Goal: Complete application form

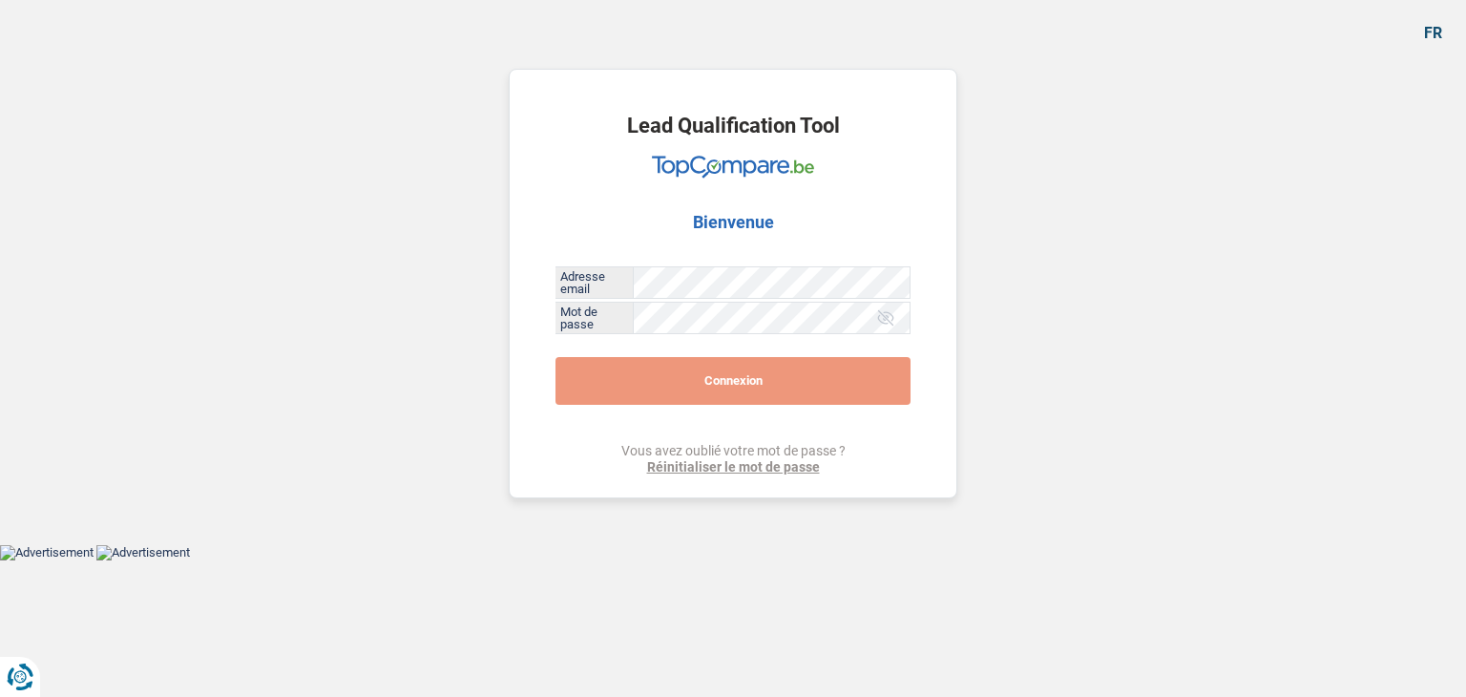
click at [666, 394] on button "Connexion" at bounding box center [733, 381] width 355 height 48
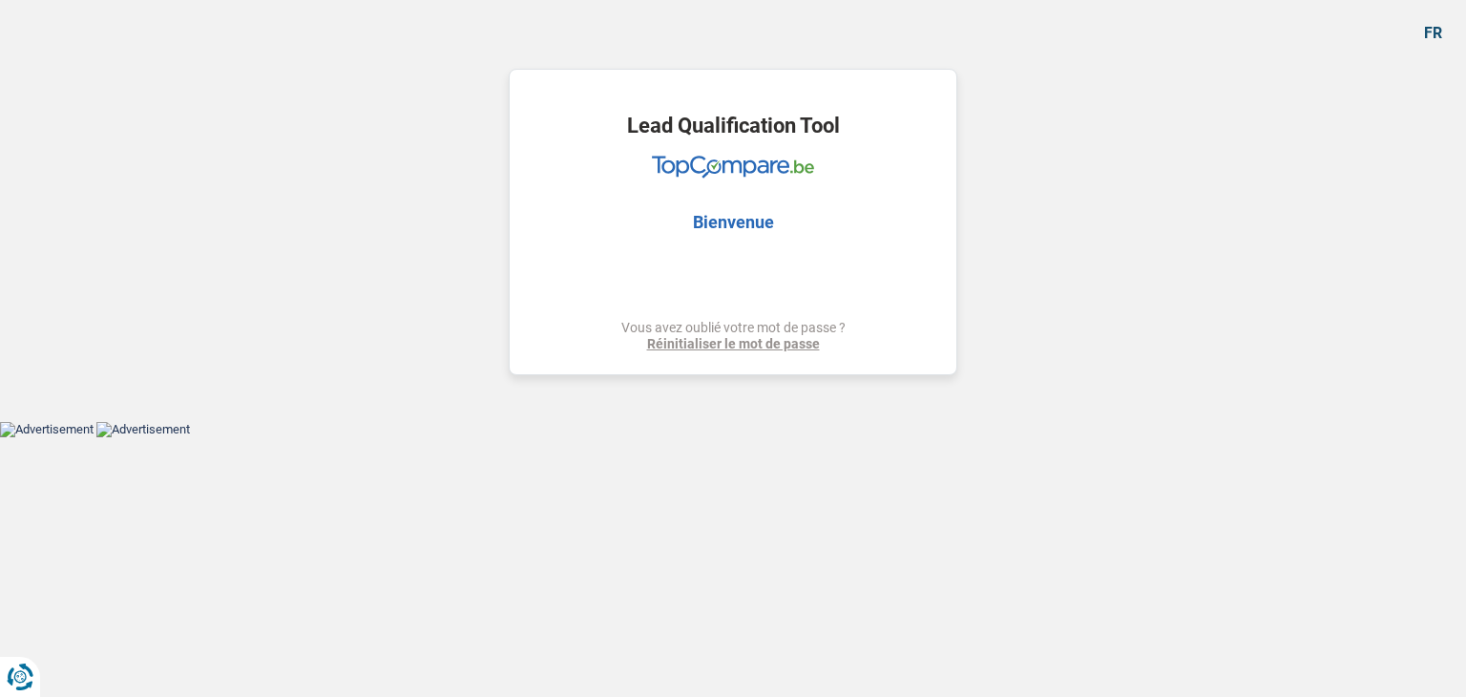
select select "household"
select select "car"
select select "72"
select select "household"
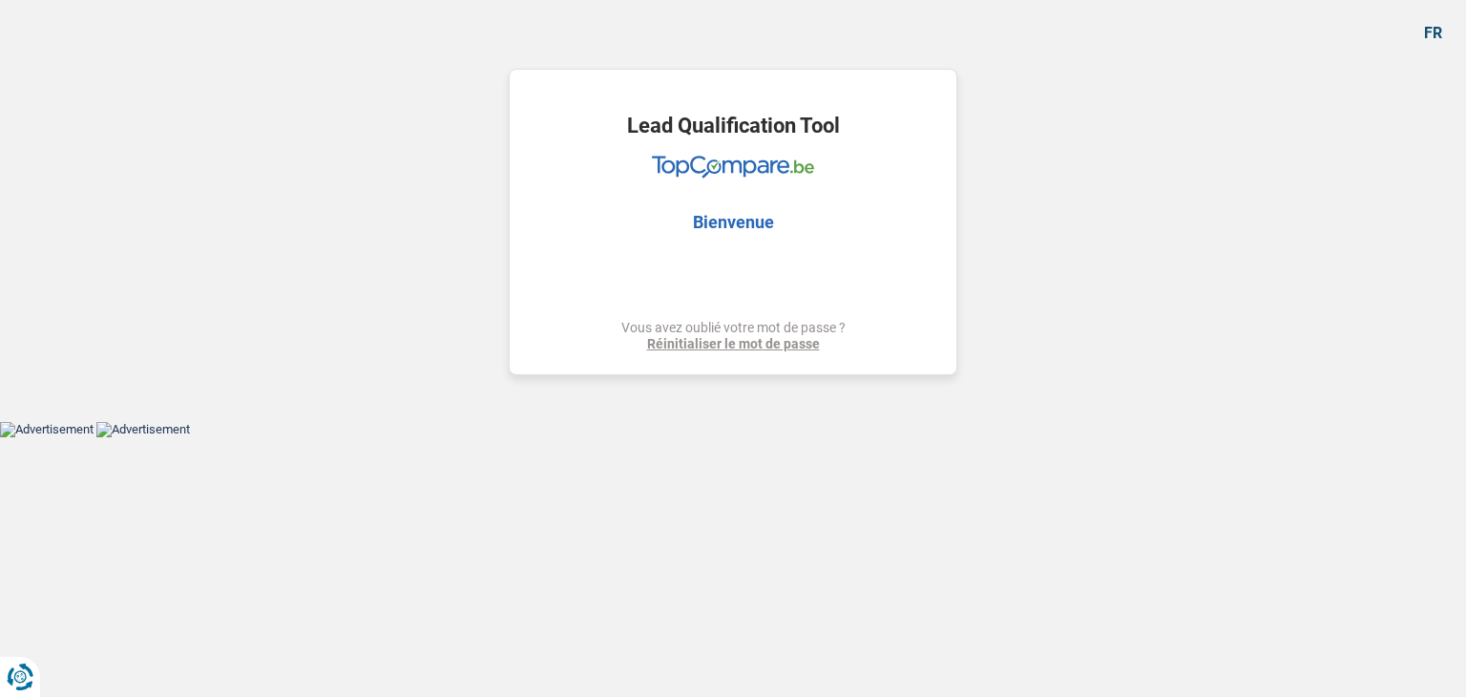
select select "household"
select select "car"
select select "false"
select select "72"
select select "privateEmployee"
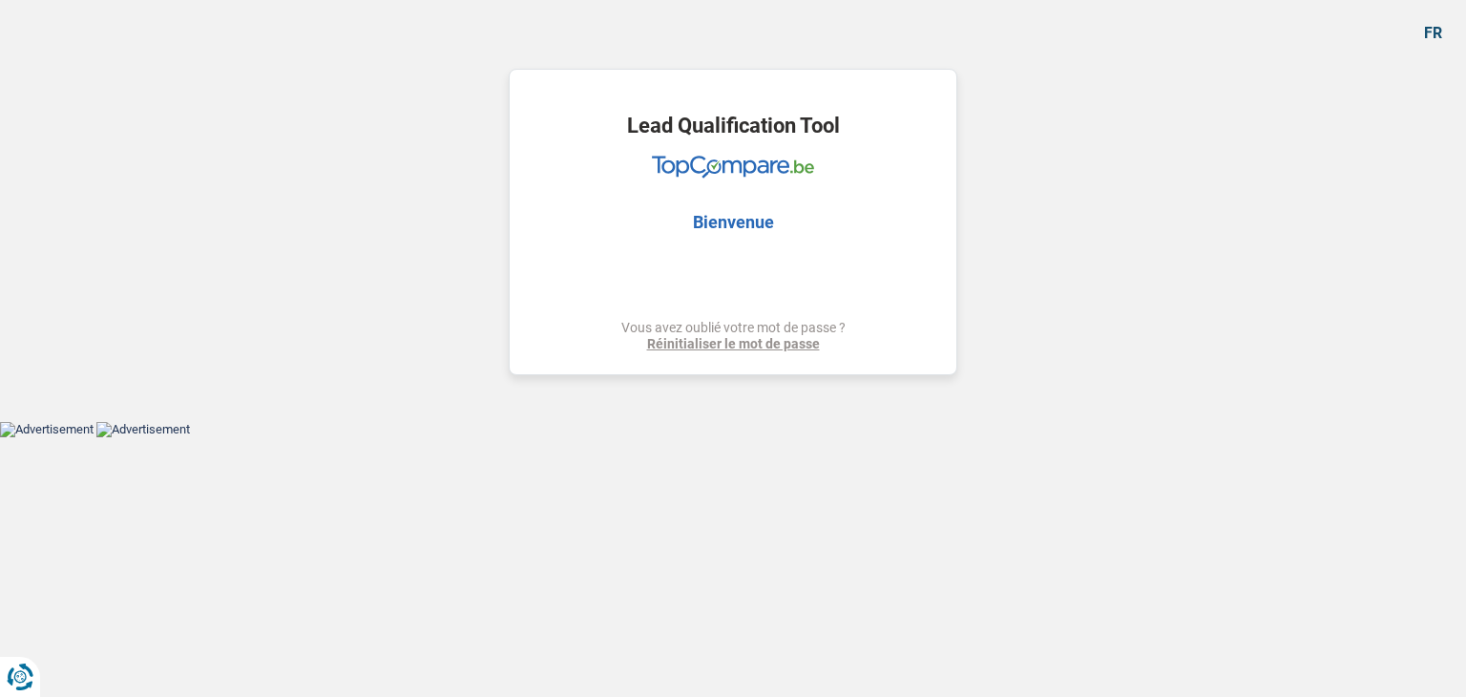
select select "netSalary"
select select "mealVouchers"
select select "rents"
select select "cardOrCredit"
select select "household"
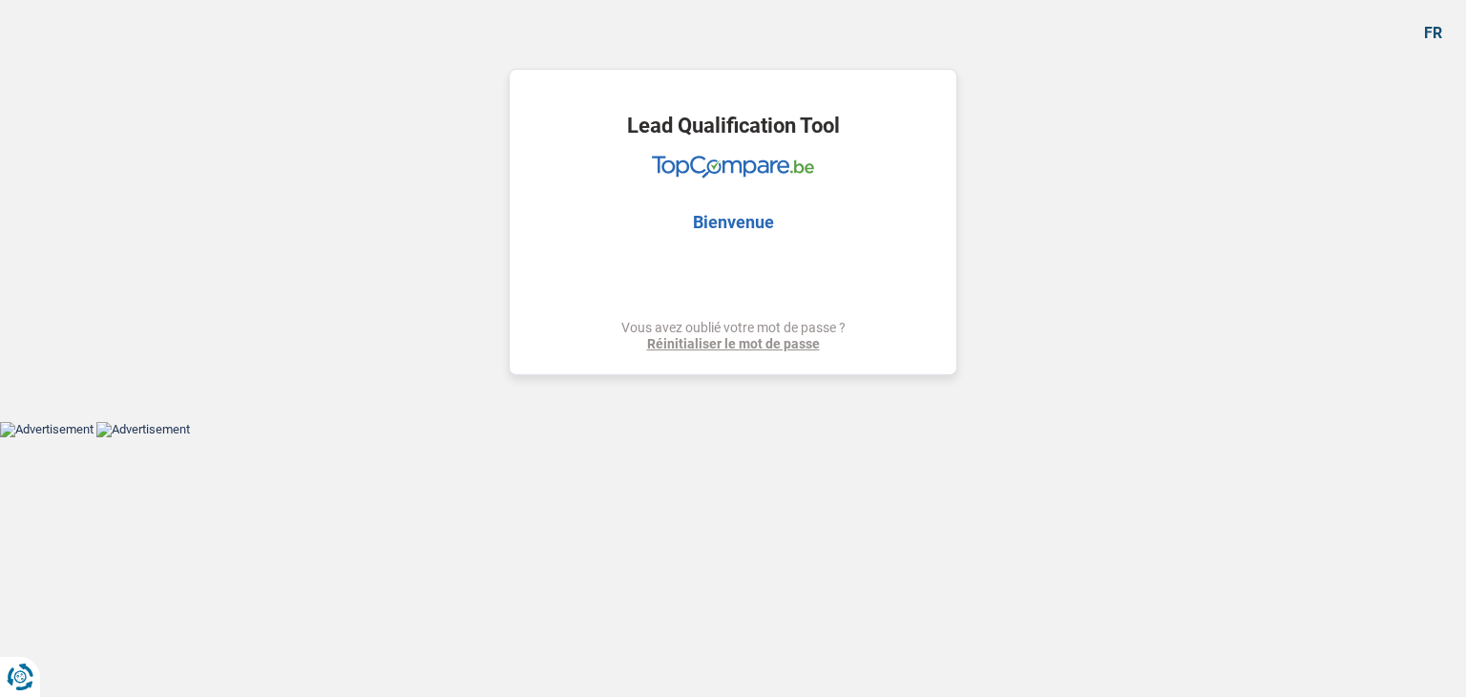
select select "household"
select select "car"
select select "false"
select select "72"
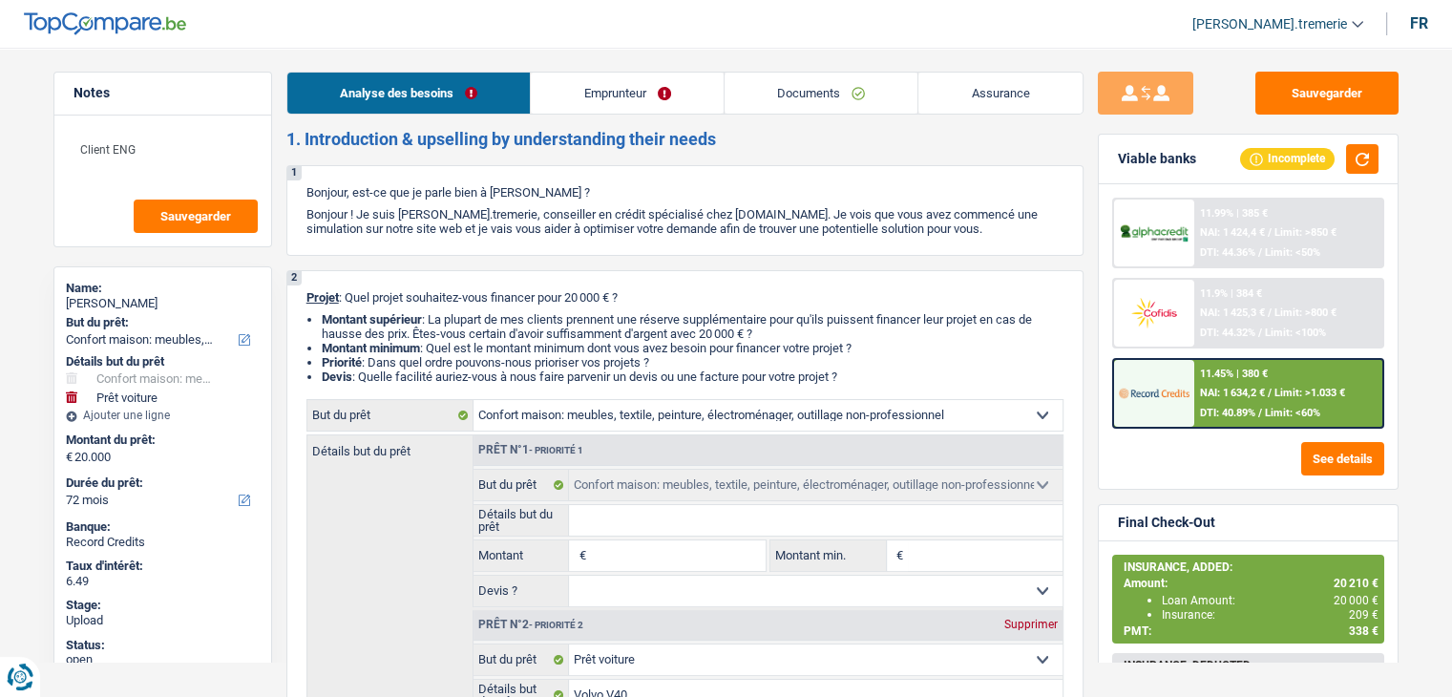
click at [848, 102] on link "Documents" at bounding box center [822, 93] width 194 height 41
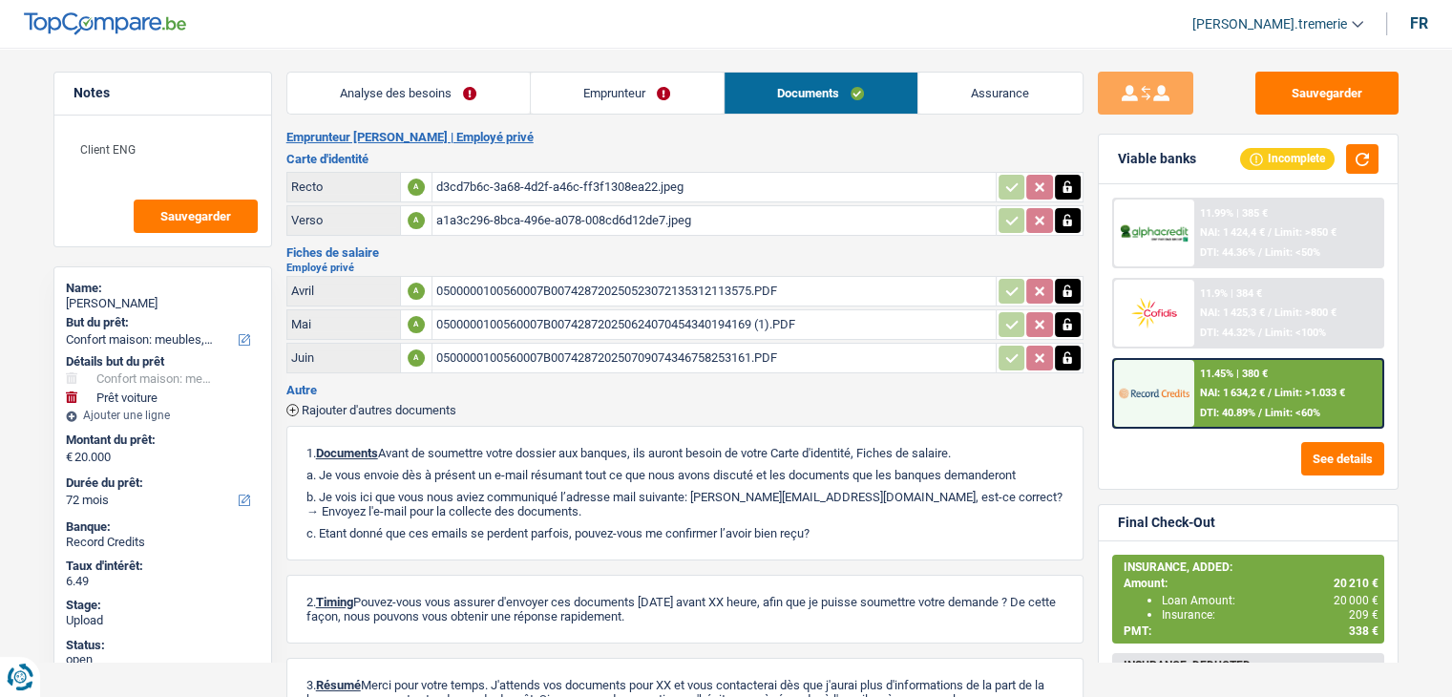
click at [603, 180] on div "d3cd7b6c-3a68-4d2f-a46c-ff3f1308ea22.jpeg" at bounding box center [714, 187] width 556 height 29
click at [648, 217] on div "a1a3c296-8bca-496e-a078-008cd6d12de7.jpeg" at bounding box center [714, 220] width 556 height 29
